Goal: Task Accomplishment & Management: Use online tool/utility

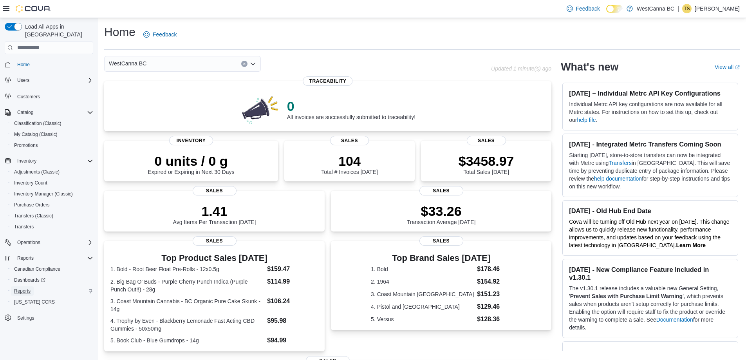
click at [22, 288] on span "Reports" at bounding box center [22, 291] width 16 height 6
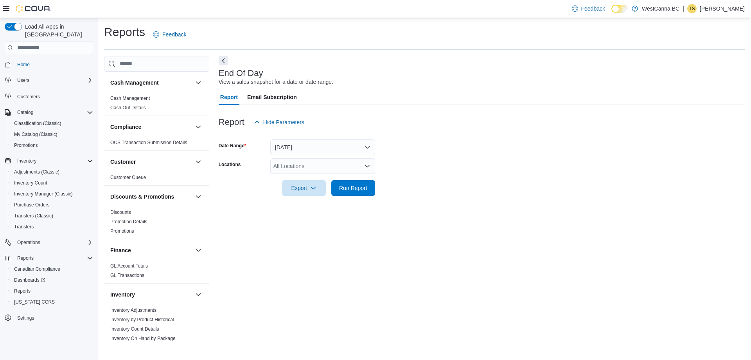
click at [302, 159] on div "All Locations" at bounding box center [322, 166] width 105 height 16
click at [306, 198] on span "[PERSON_NAME]" at bounding box center [309, 202] width 45 height 8
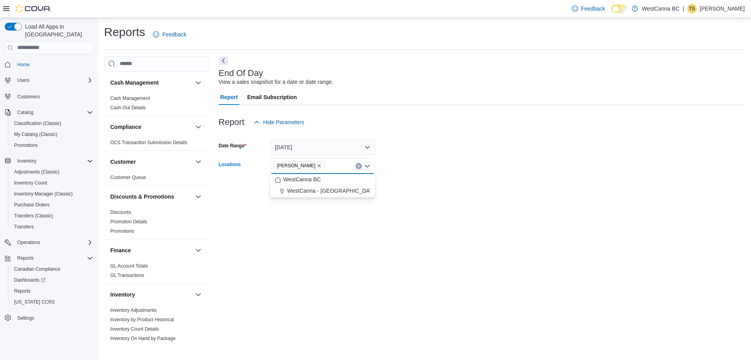
click at [488, 181] on form "Date Range [DATE] Locations [GEOGRAPHIC_DATA] - [PERSON_NAME] Combo box. Select…" at bounding box center [482, 163] width 526 height 66
click at [357, 189] on span "Run Report" at bounding box center [353, 188] width 28 height 8
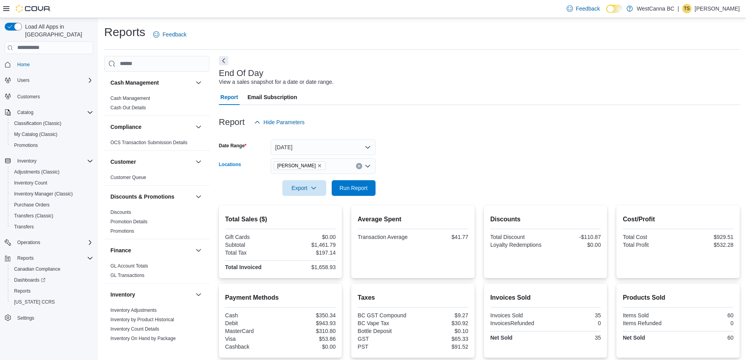
click at [322, 164] on icon "Remove WestCanna - Robson from selection in this group" at bounding box center [319, 165] width 5 height 5
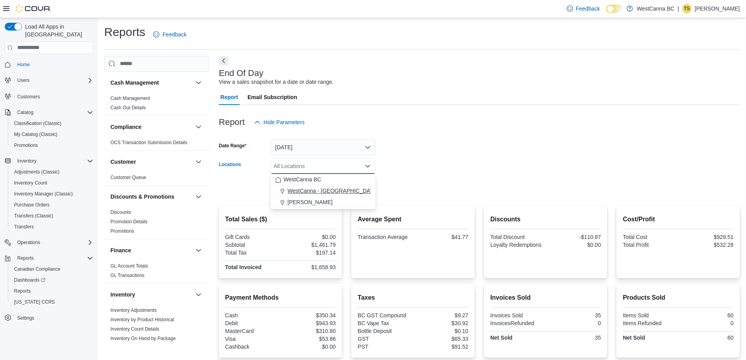
click at [328, 191] on span "WestCanna - [GEOGRAPHIC_DATA]" at bounding box center [332, 191] width 90 height 8
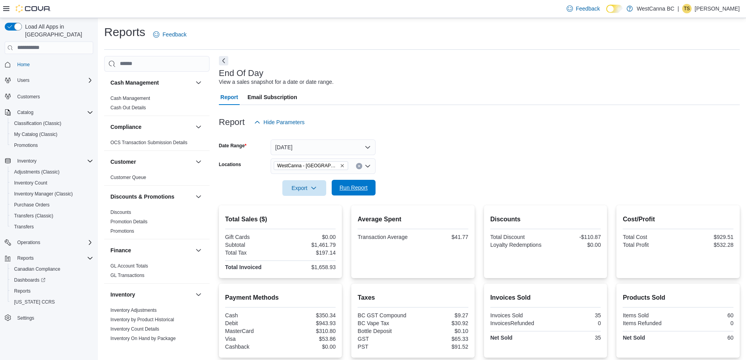
drag, startPoint x: 414, startPoint y: 168, endPoint x: 359, endPoint y: 180, distance: 57.1
click at [414, 168] on form "Date Range [DATE] Locations [GEOGRAPHIC_DATA] - [GEOGRAPHIC_DATA] Export Run Re…" at bounding box center [479, 163] width 521 height 66
click at [358, 184] on span "Run Report" at bounding box center [353, 188] width 28 height 8
